Goal: Navigation & Orientation: Find specific page/section

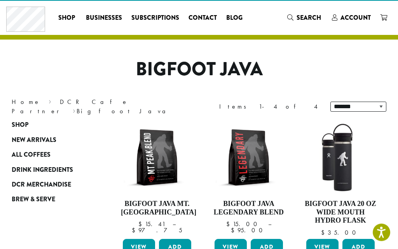
scroll to position [14, 0]
click at [73, 174] on span "Drink Ingredients" at bounding box center [42, 171] width 61 height 10
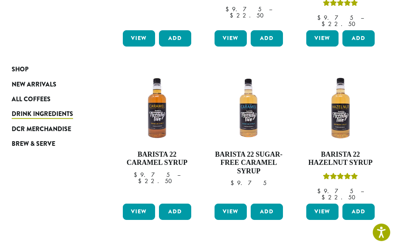
scroll to position [586, 0]
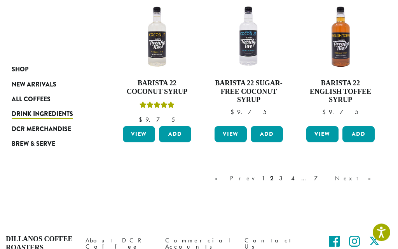
scroll to position [659, 0]
click at [367, 174] on link "Next »" at bounding box center [355, 178] width 45 height 9
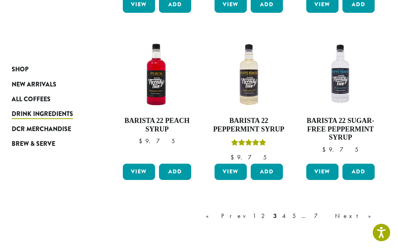
scroll to position [604, 0]
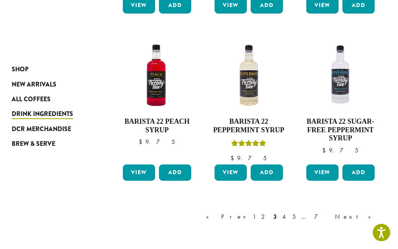
click at [379, 213] on div "« Prev 1 2 3 4 5 … 7 Next »" at bounding box center [292, 217] width 176 height 9
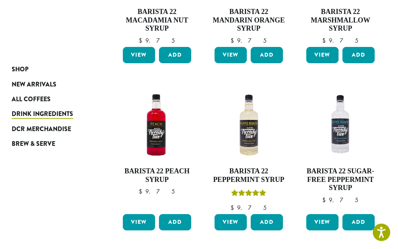
scroll to position [554, 0]
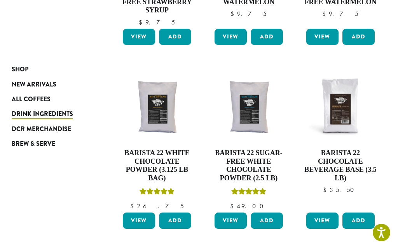
scroll to position [595, 0]
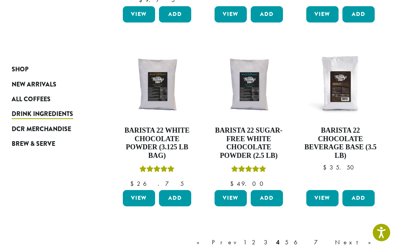
click at [377, 238] on link "Next »" at bounding box center [355, 242] width 45 height 9
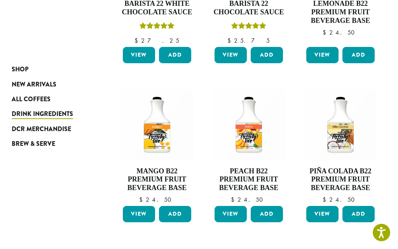
scroll to position [597, 0]
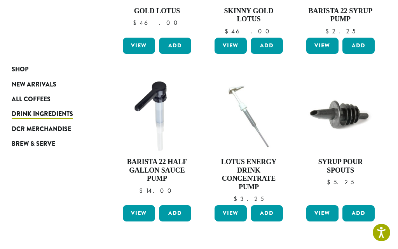
scroll to position [556, 0]
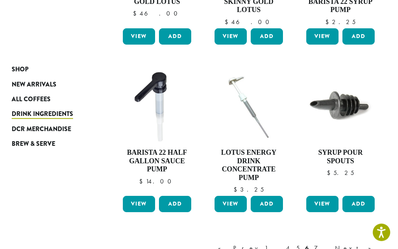
click at [375, 244] on link "Next »" at bounding box center [355, 248] width 45 height 9
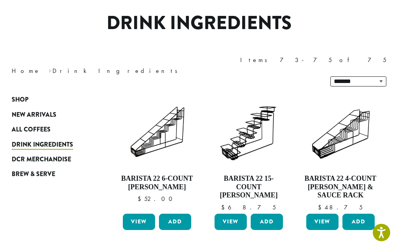
scroll to position [47, 0]
